Goal: Task Accomplishment & Management: Manage account settings

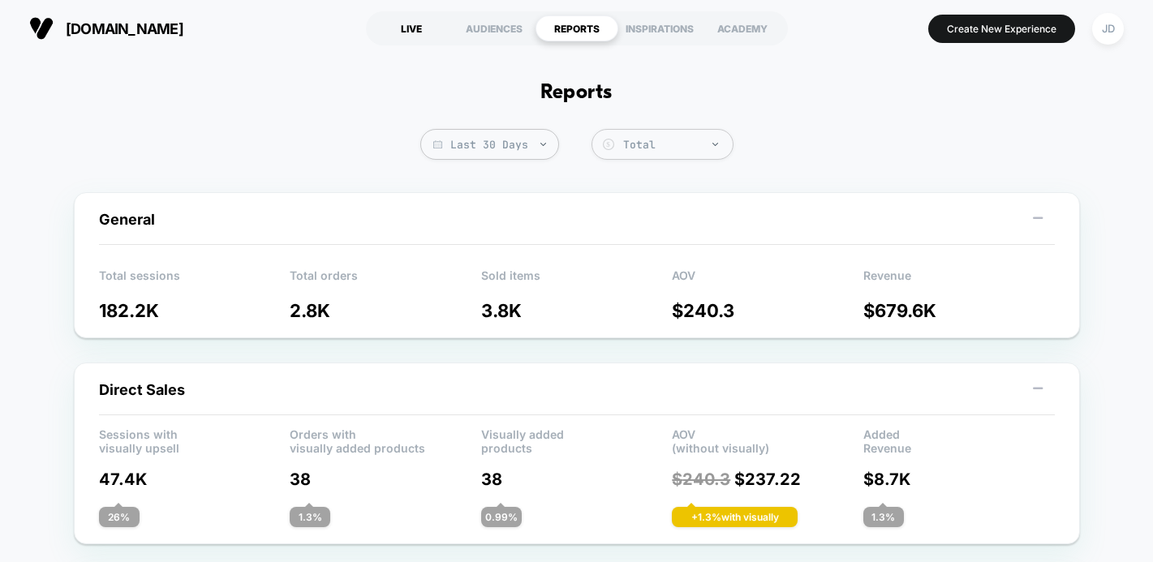
click at [407, 24] on div "LIVE" at bounding box center [411, 28] width 83 height 26
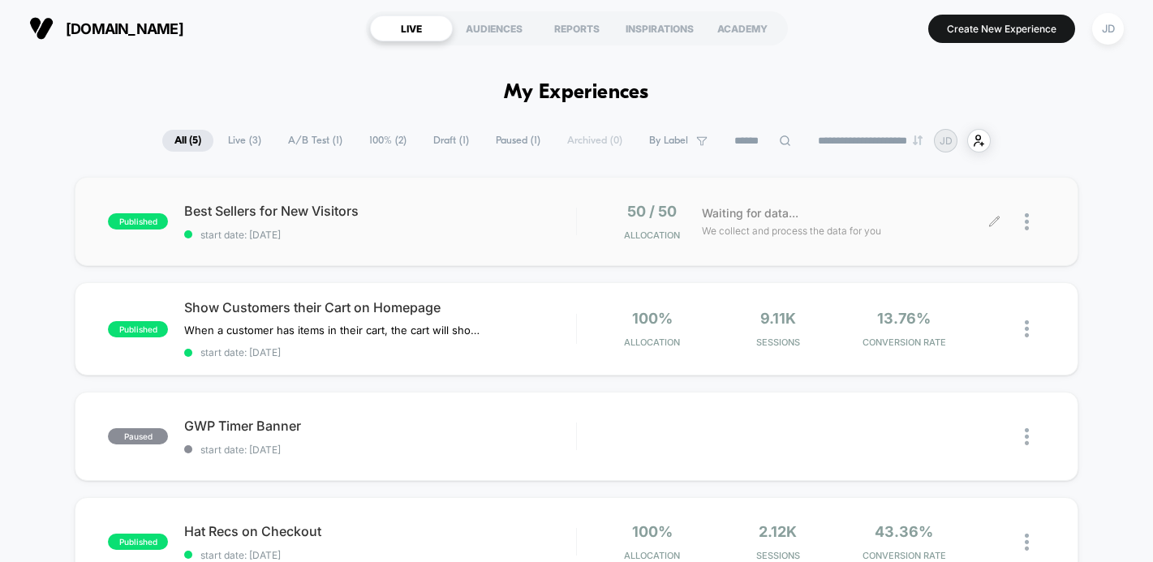
scroll to position [16, 0]
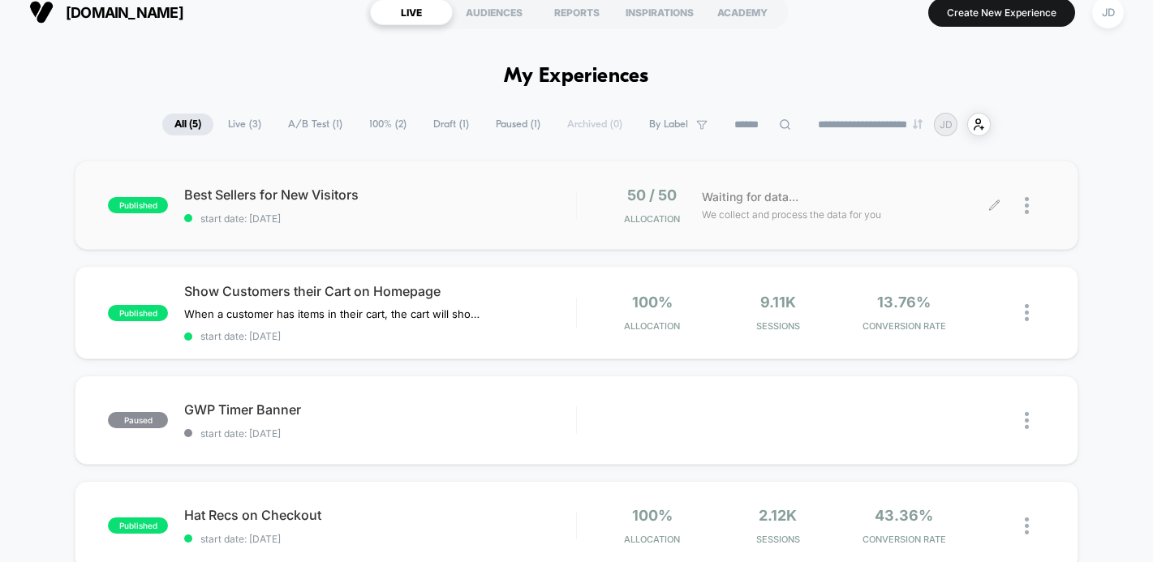
click at [1028, 205] on div at bounding box center [1035, 206] width 20 height 38
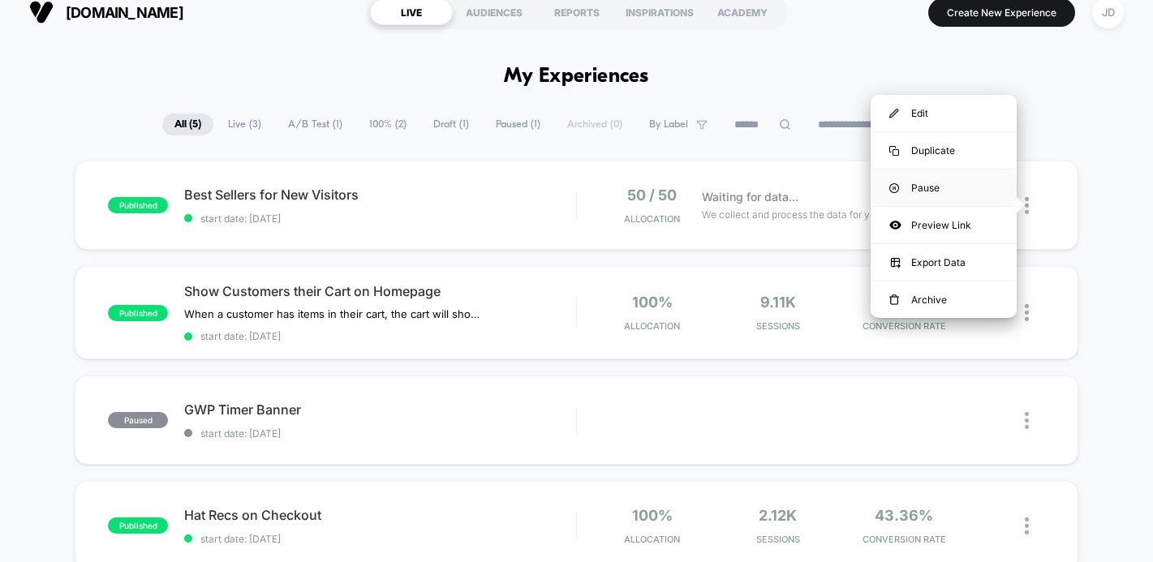
click at [949, 192] on div "Pause" at bounding box center [944, 188] width 146 height 37
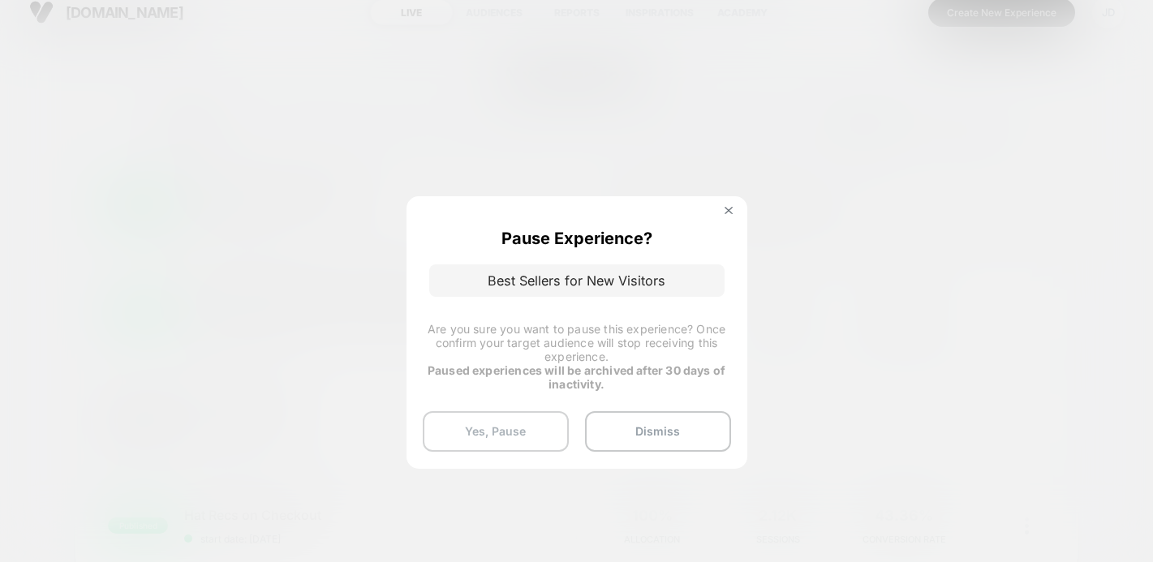
click at [542, 415] on button "Yes, Pause" at bounding box center [496, 431] width 146 height 41
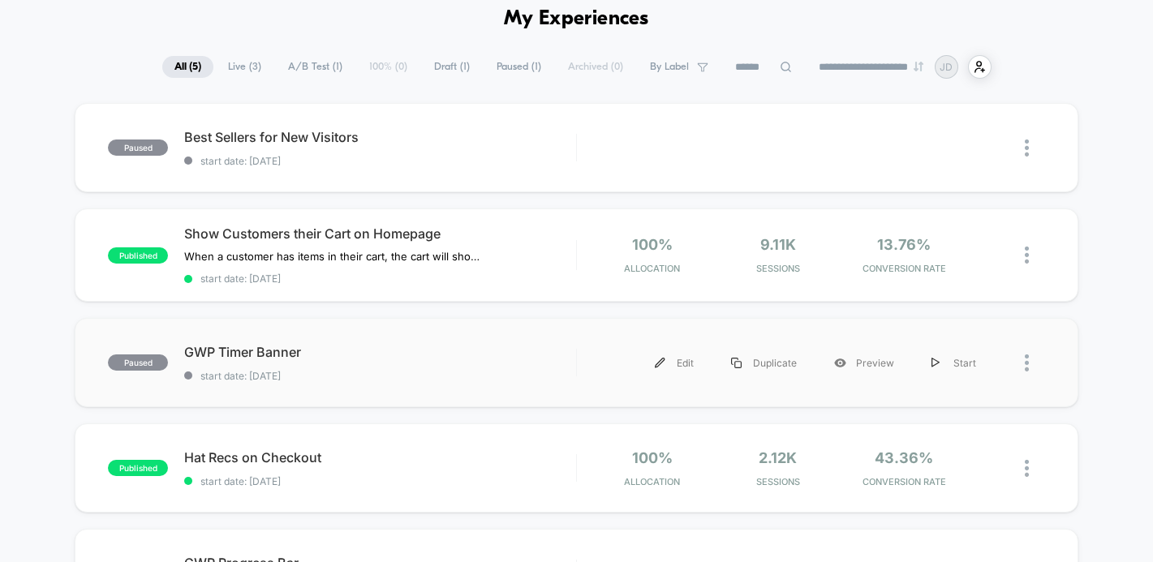
scroll to position [91, 0]
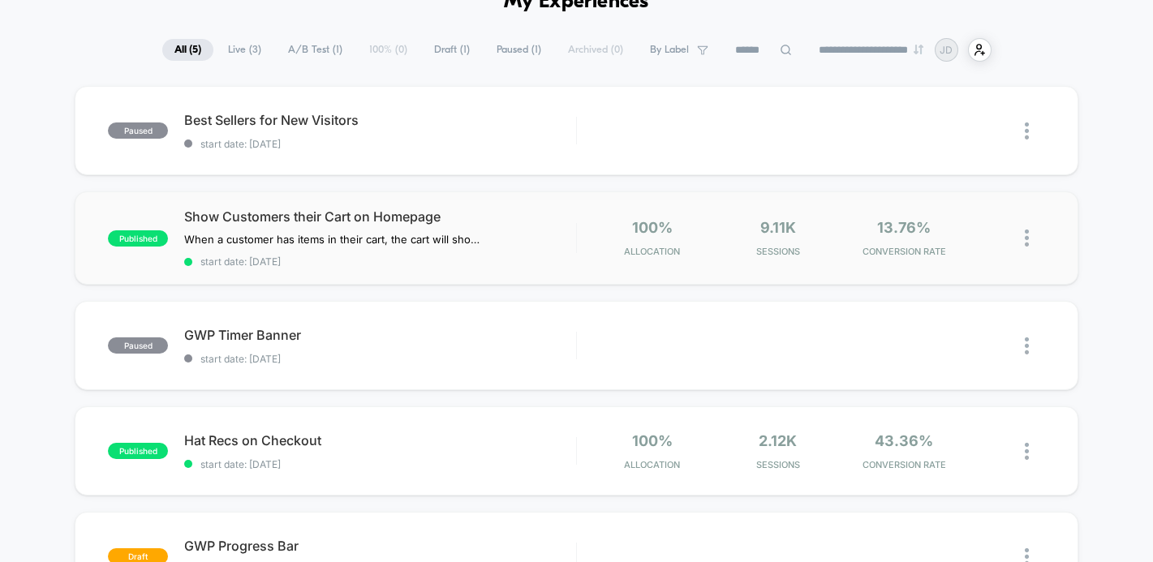
click at [1025, 237] on img at bounding box center [1027, 238] width 4 height 17
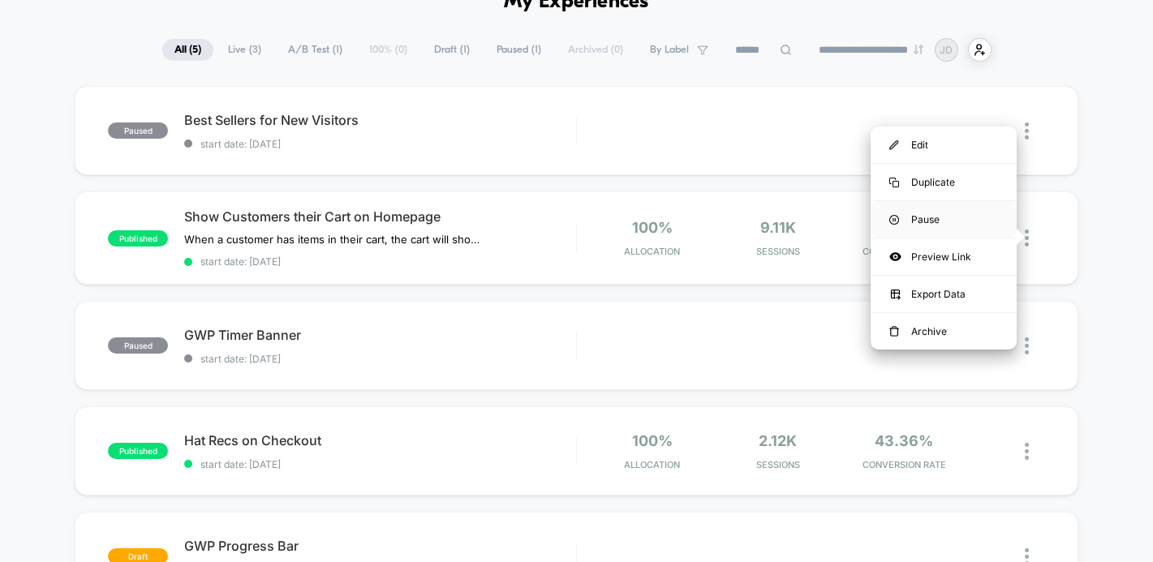
click at [942, 212] on div "Pause" at bounding box center [944, 219] width 146 height 37
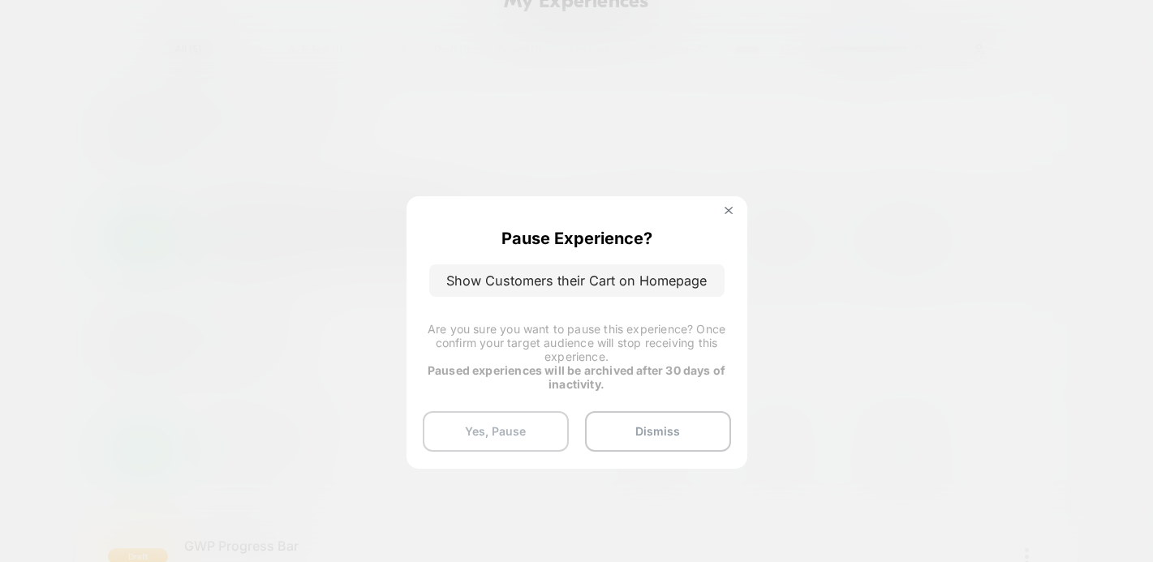
click at [496, 433] on button "Yes, Pause" at bounding box center [496, 431] width 146 height 41
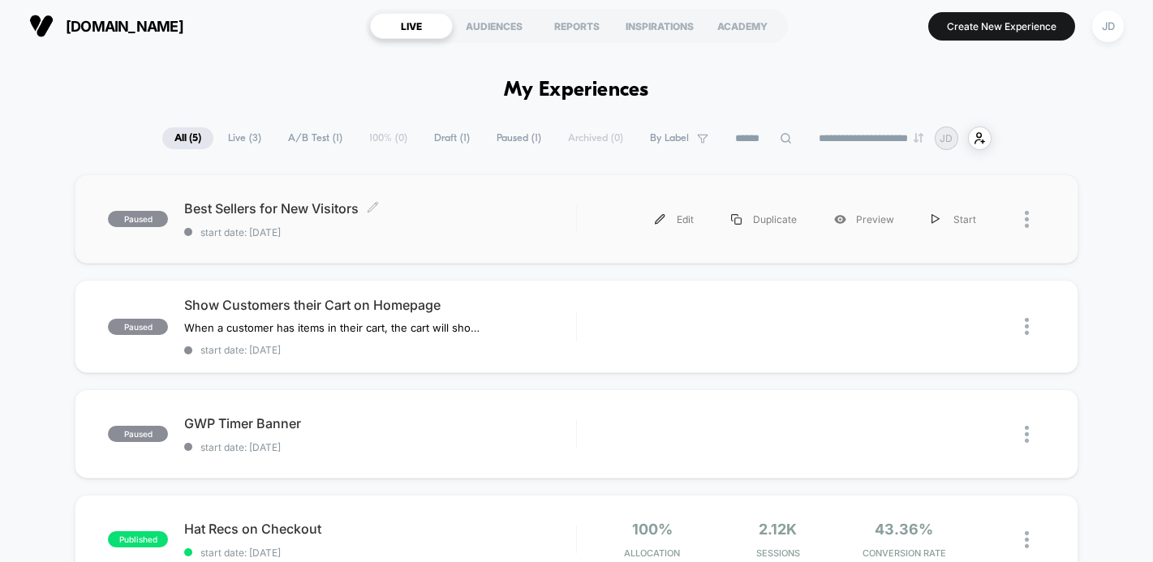
scroll to position [0, 0]
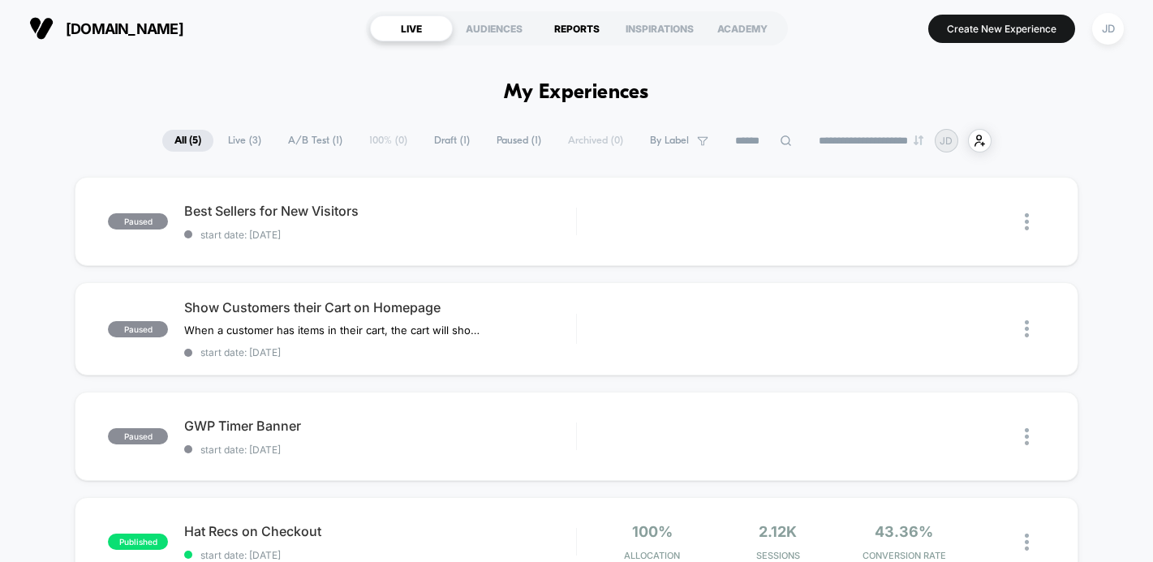
click at [583, 28] on div "REPORTS" at bounding box center [577, 28] width 83 height 26
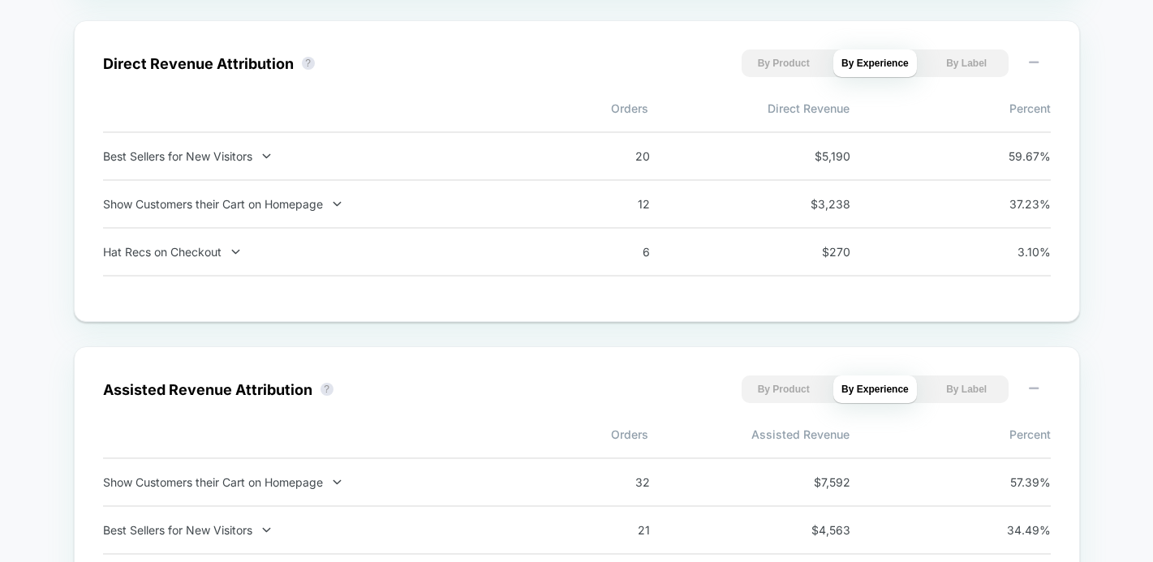
scroll to position [1136, 0]
